Goal: Transaction & Acquisition: Purchase product/service

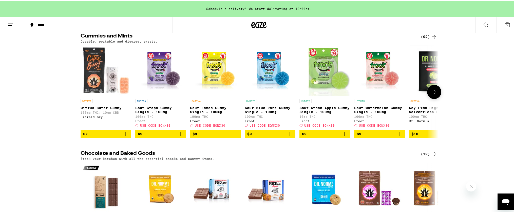
scroll to position [1596, 0]
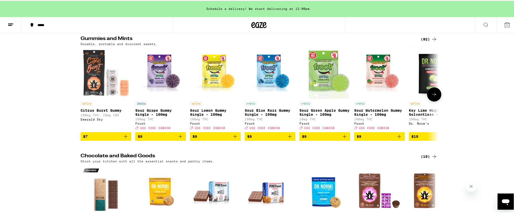
click at [433, 97] on icon at bounding box center [434, 94] width 6 height 6
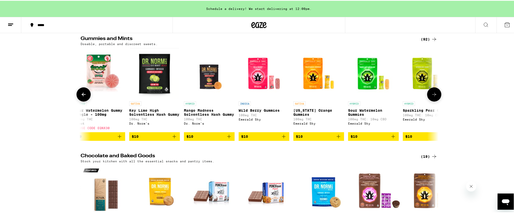
scroll to position [0, 301]
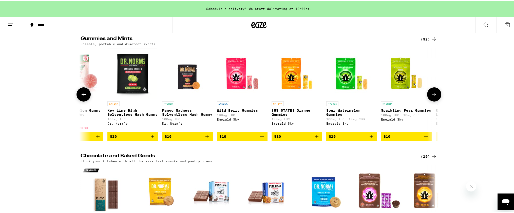
click at [433, 97] on icon at bounding box center [434, 94] width 6 height 6
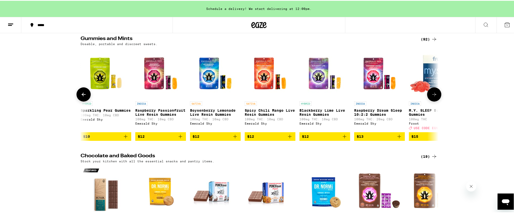
scroll to position [0, 603]
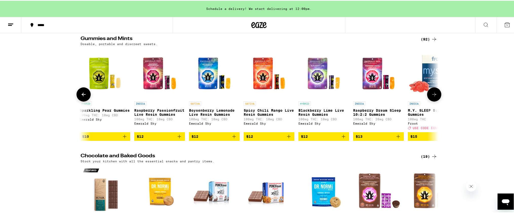
click at [433, 97] on icon at bounding box center [434, 94] width 6 height 6
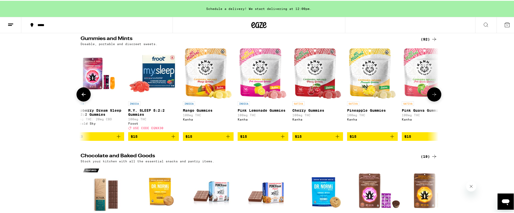
scroll to position [0, 904]
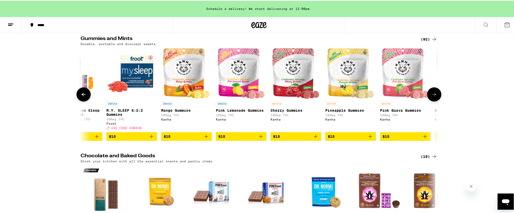
click at [433, 97] on icon at bounding box center [434, 94] width 6 height 6
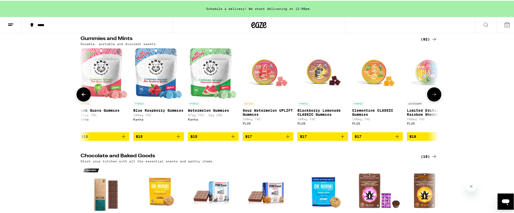
click at [433, 97] on icon at bounding box center [434, 94] width 6 height 6
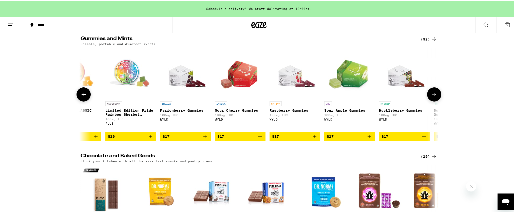
click at [433, 97] on icon at bounding box center [434, 94] width 6 height 6
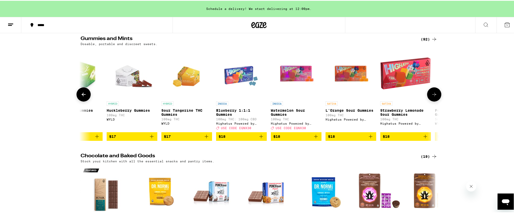
scroll to position [0, 1809]
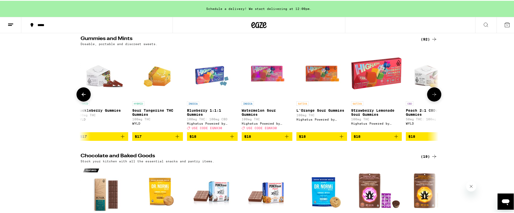
click at [433, 97] on icon at bounding box center [434, 94] width 6 height 6
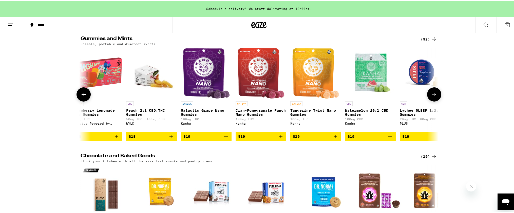
scroll to position [0, 2110]
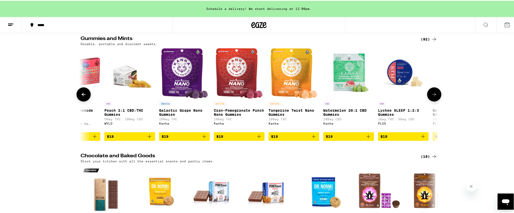
click at [433, 97] on icon at bounding box center [434, 94] width 6 height 6
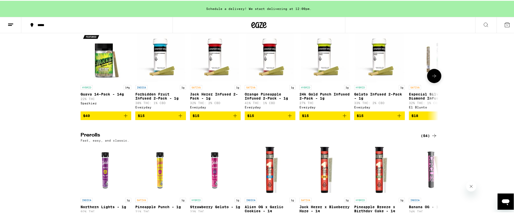
scroll to position [1317, 0]
